Goal: Task Accomplishment & Management: Manage account settings

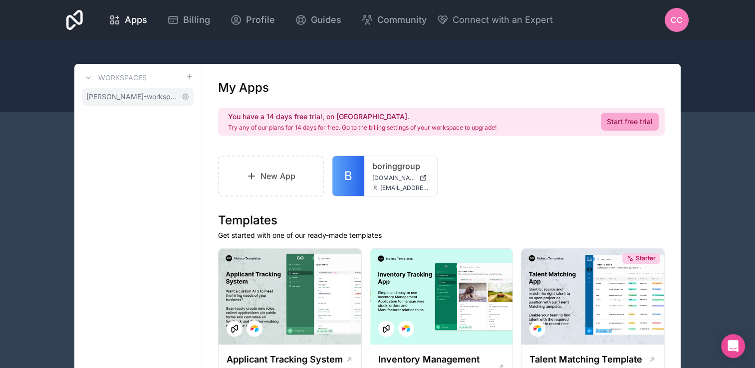
click at [136, 100] on span "[PERSON_NAME]-workspace" at bounding box center [131, 97] width 91 height 10
click at [186, 98] on icon at bounding box center [186, 97] width 8 height 8
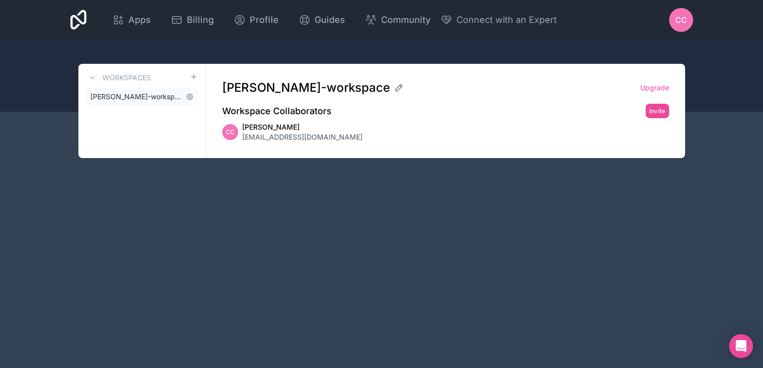
click at [172, 93] on span "[PERSON_NAME]-workspace" at bounding box center [135, 97] width 91 height 10
click at [144, 26] on span "Apps" at bounding box center [139, 20] width 22 height 14
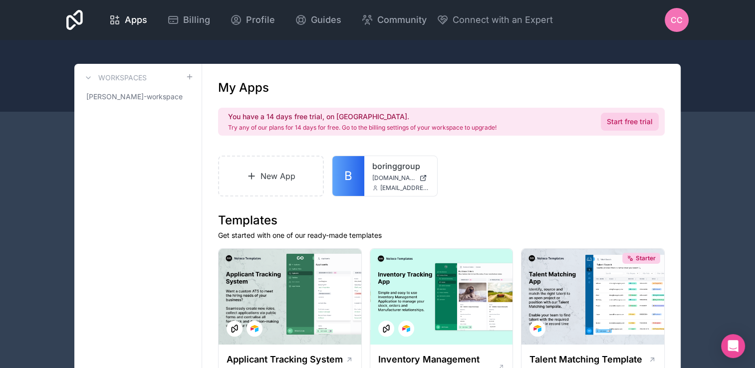
click at [641, 125] on link "Start free trial" at bounding box center [630, 122] width 58 height 18
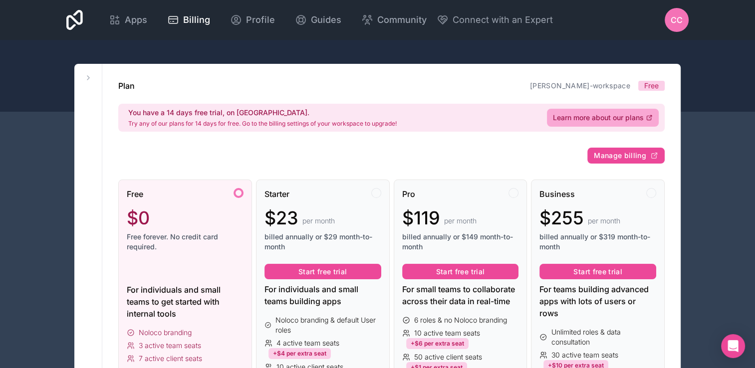
click at [674, 12] on div "CC" at bounding box center [677, 20] width 24 height 24
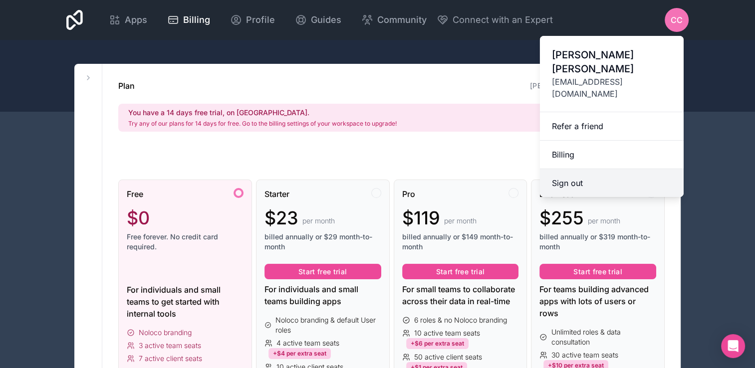
click at [624, 169] on button "Sign out" at bounding box center [612, 183] width 144 height 28
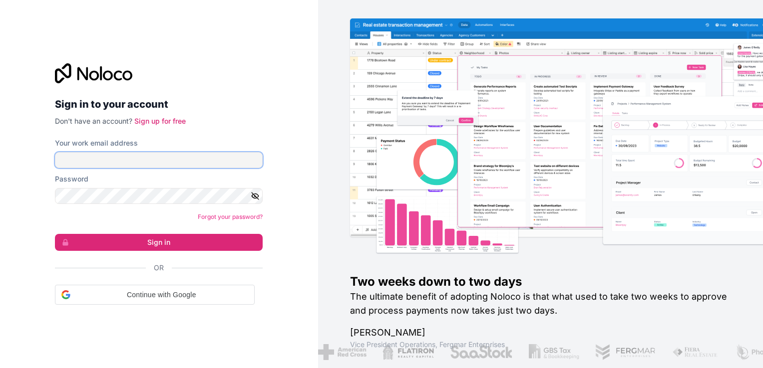
drag, startPoint x: 179, startPoint y: 159, endPoint x: 168, endPoint y: 164, distance: 12.5
click at [179, 159] on input "Your work email address" at bounding box center [159, 160] width 208 height 16
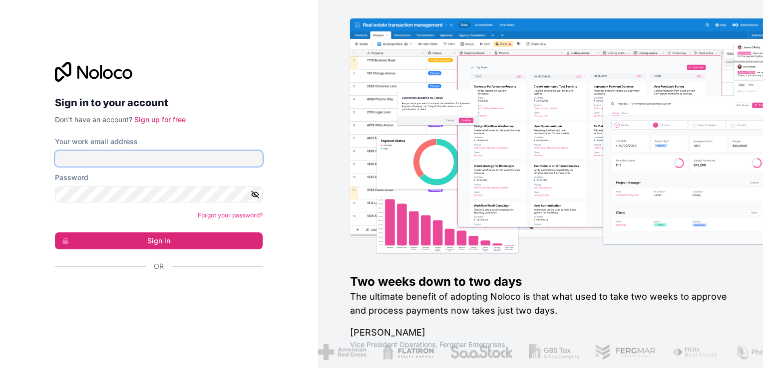
type input "**********"
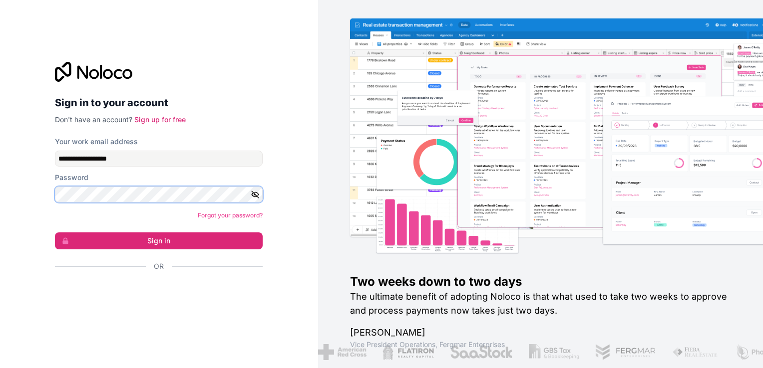
click at [55, 233] on button "Sign in" at bounding box center [159, 241] width 208 height 17
